Goal: Task Accomplishment & Management: Manage account settings

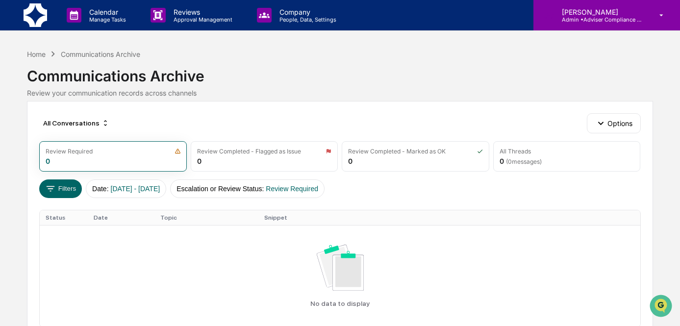
click at [633, 15] on p "[PERSON_NAME]" at bounding box center [599, 12] width 91 height 8
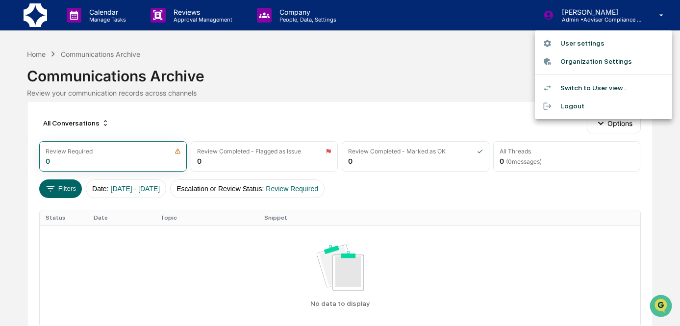
click at [603, 85] on li "Switch to User view..." at bounding box center [603, 88] width 137 height 18
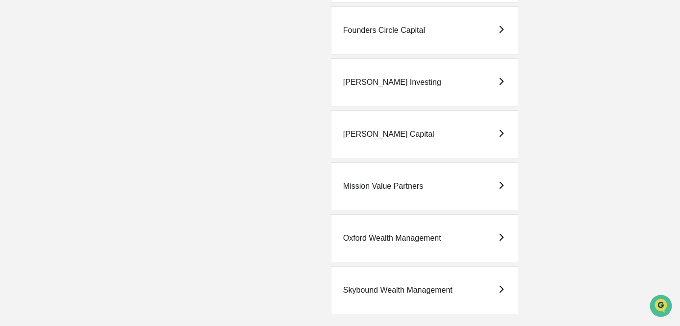
scroll to position [375, 0]
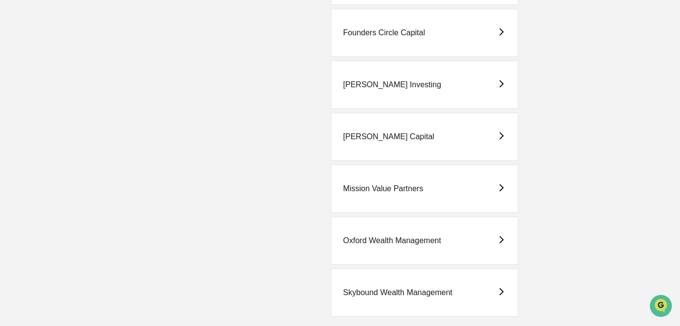
click at [380, 242] on div "Oxford Wealth Management" at bounding box center [392, 240] width 98 height 9
